Goal: Task Accomplishment & Management: Manage account settings

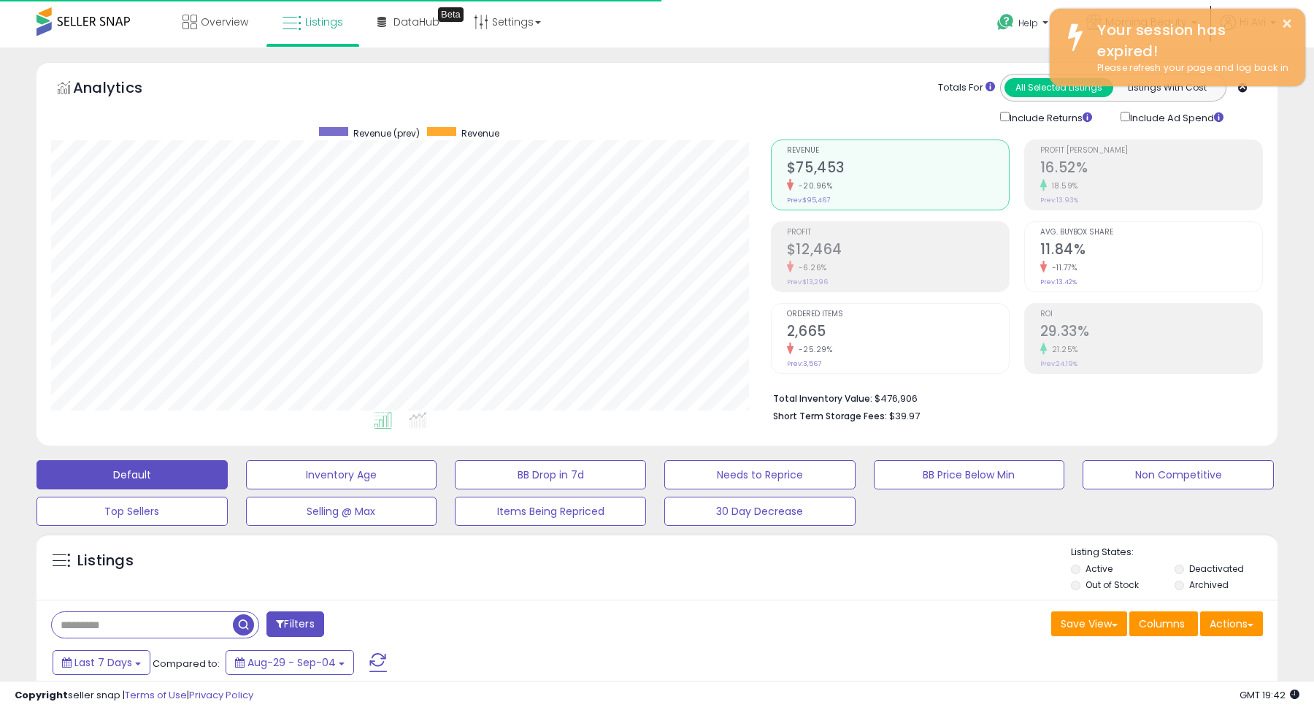
scroll to position [299, 720]
